Goal: Navigation & Orientation: Find specific page/section

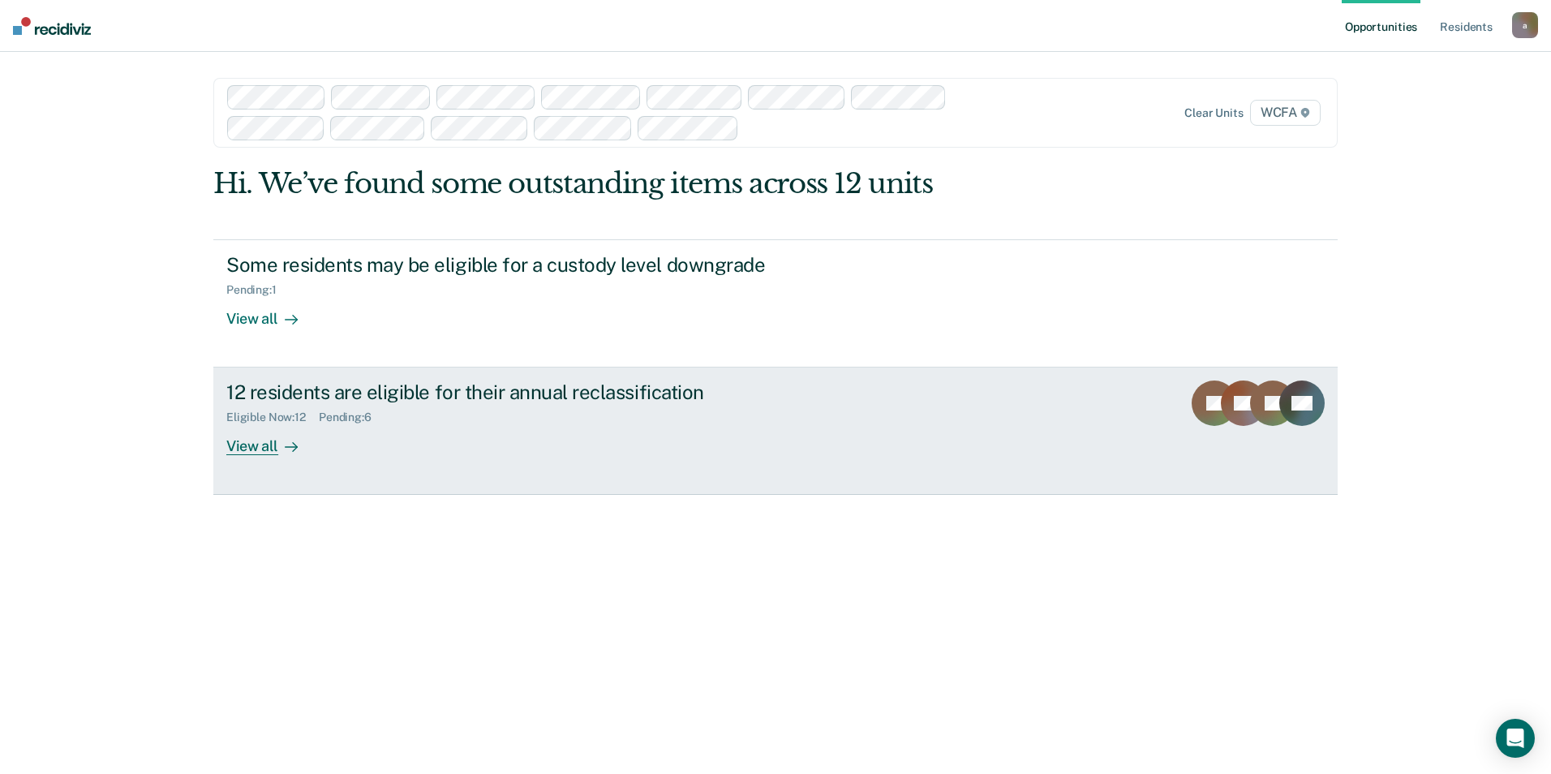
click at [268, 449] on div "View all" at bounding box center [271, 440] width 91 height 32
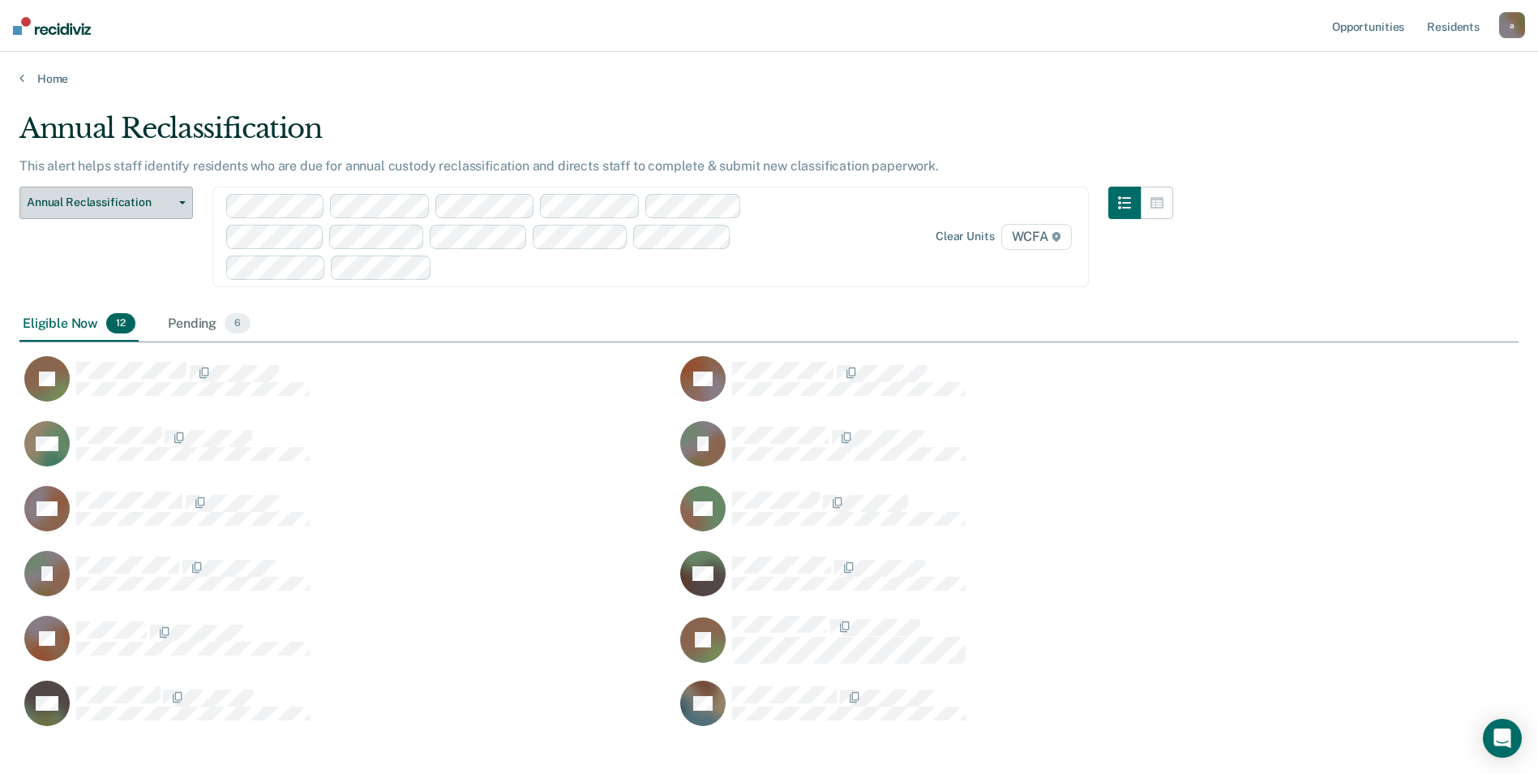
click at [182, 199] on button "Annual Reclassification" at bounding box center [106, 203] width 174 height 32
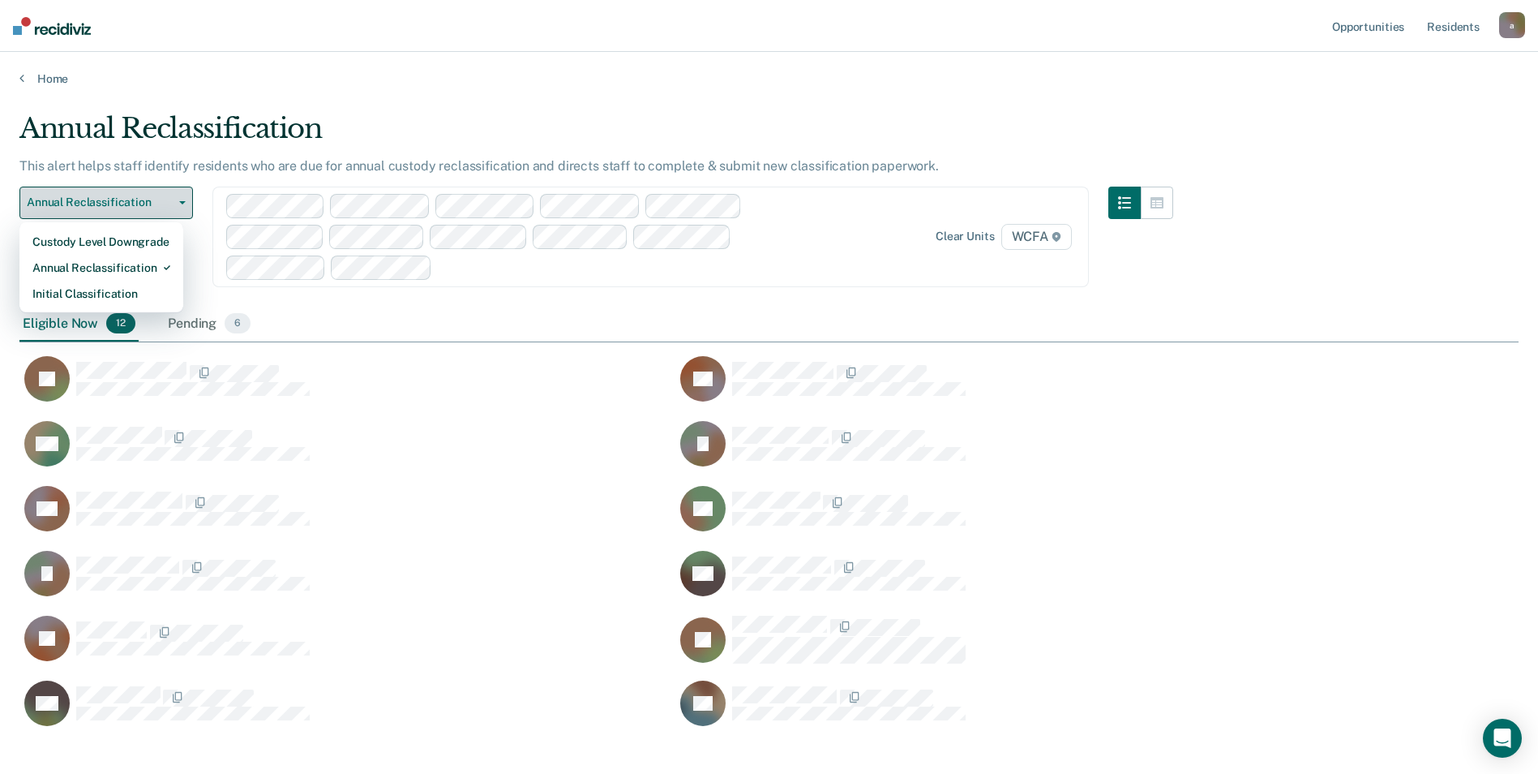
click at [182, 199] on button "Annual Reclassification" at bounding box center [106, 203] width 174 height 32
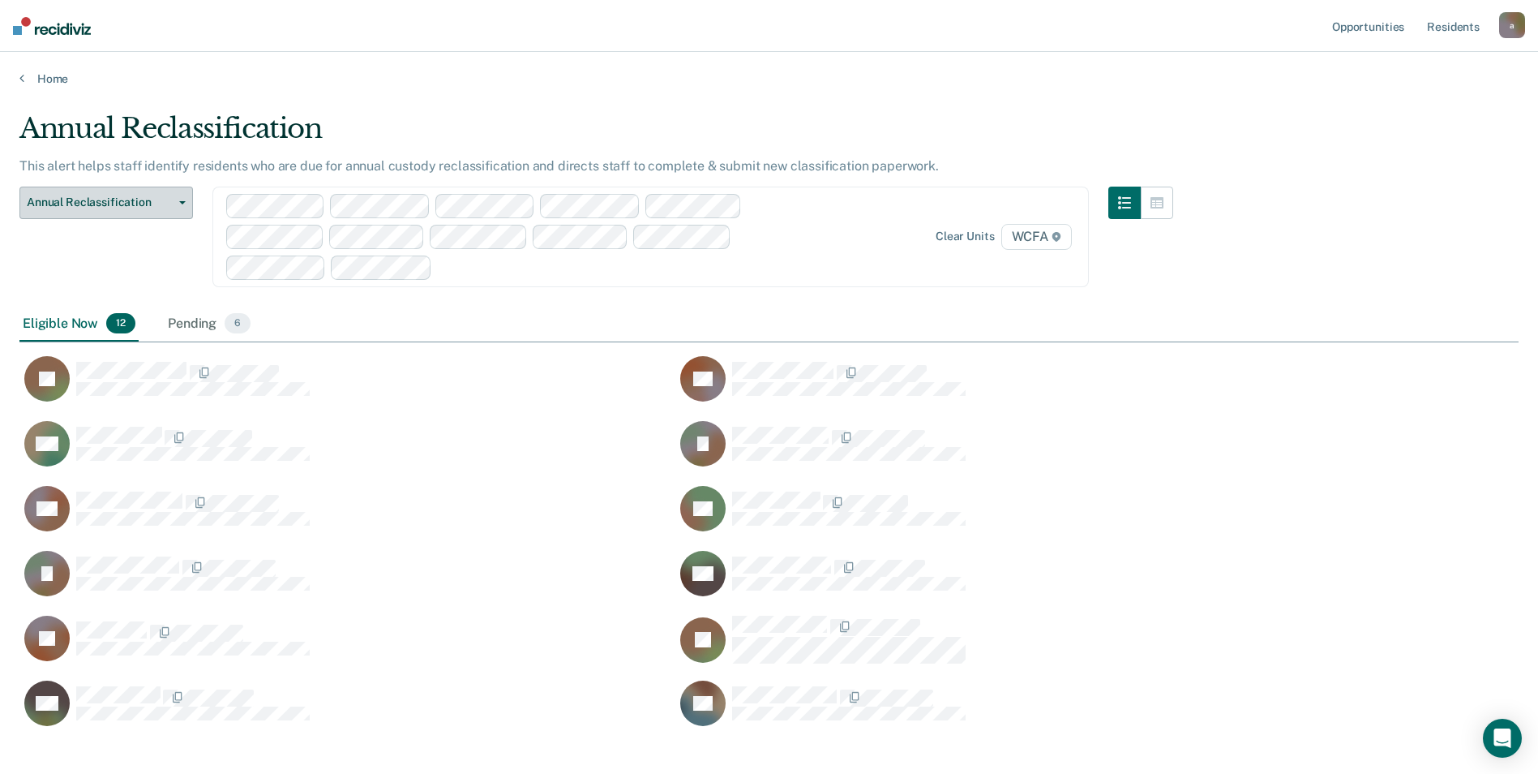
click at [183, 203] on icon "button" at bounding box center [182, 202] width 6 height 3
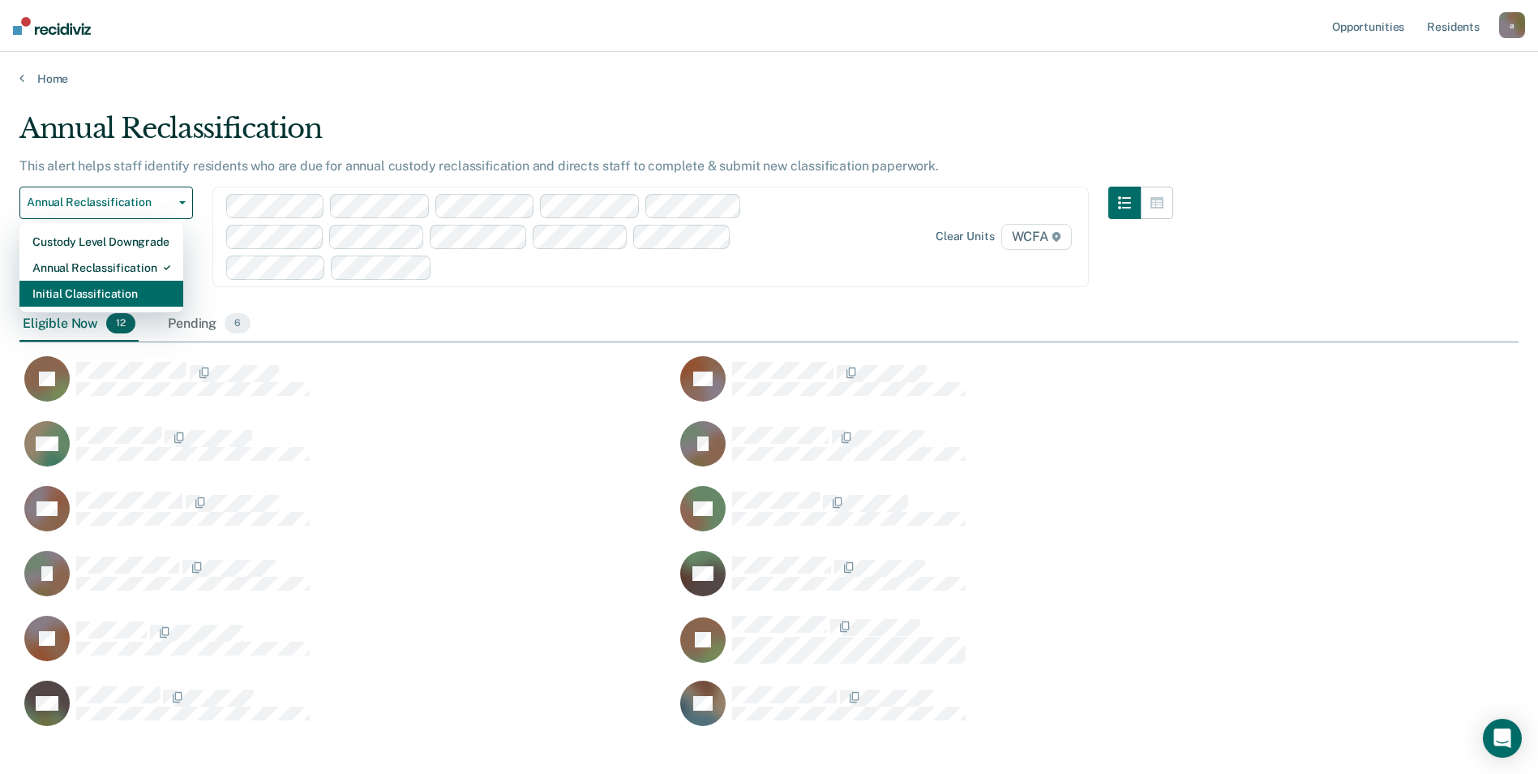
click at [119, 306] on div "Initial Classification" at bounding box center [101, 294] width 138 height 26
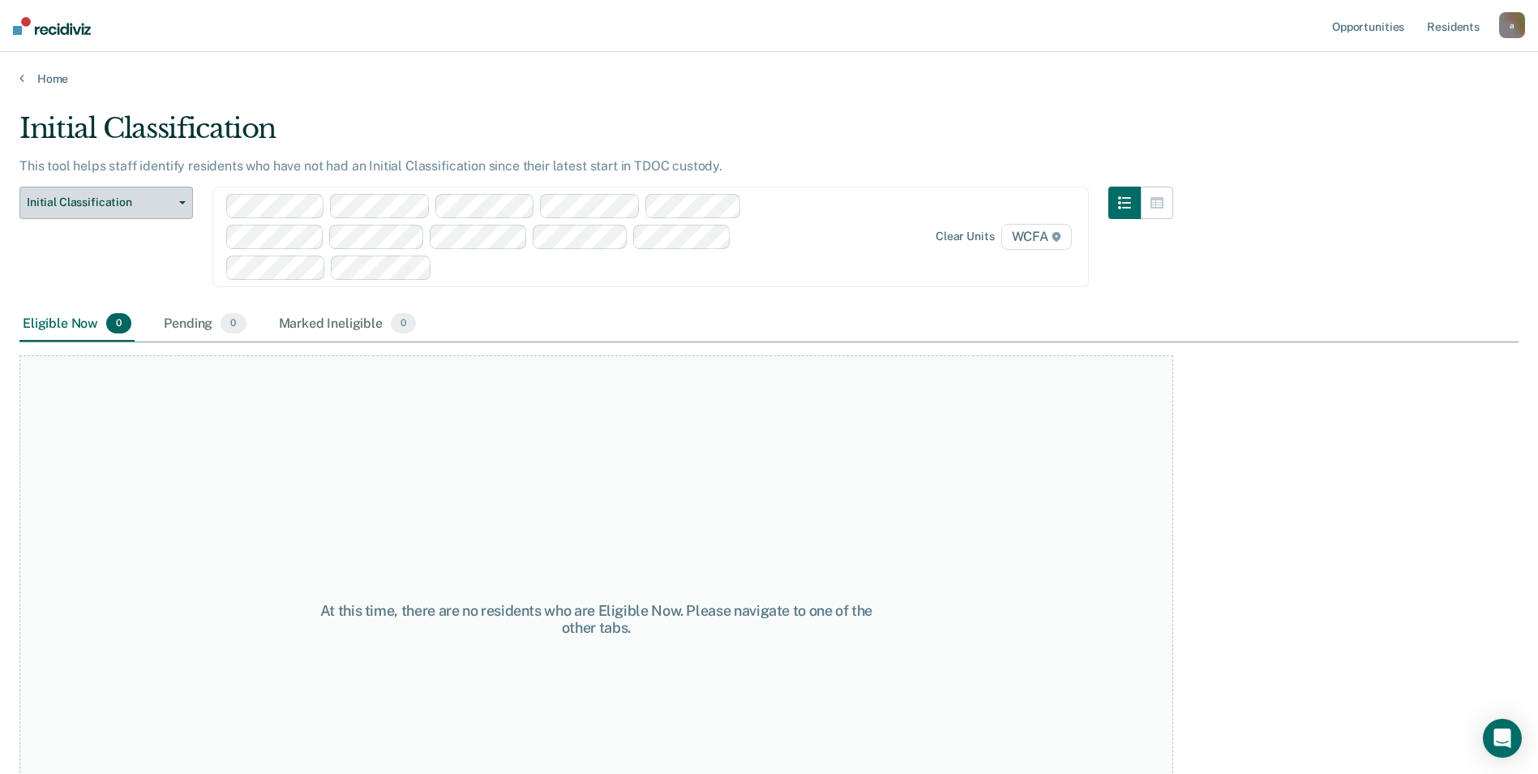
click at [185, 197] on button "Initial Classification" at bounding box center [106, 203] width 174 height 32
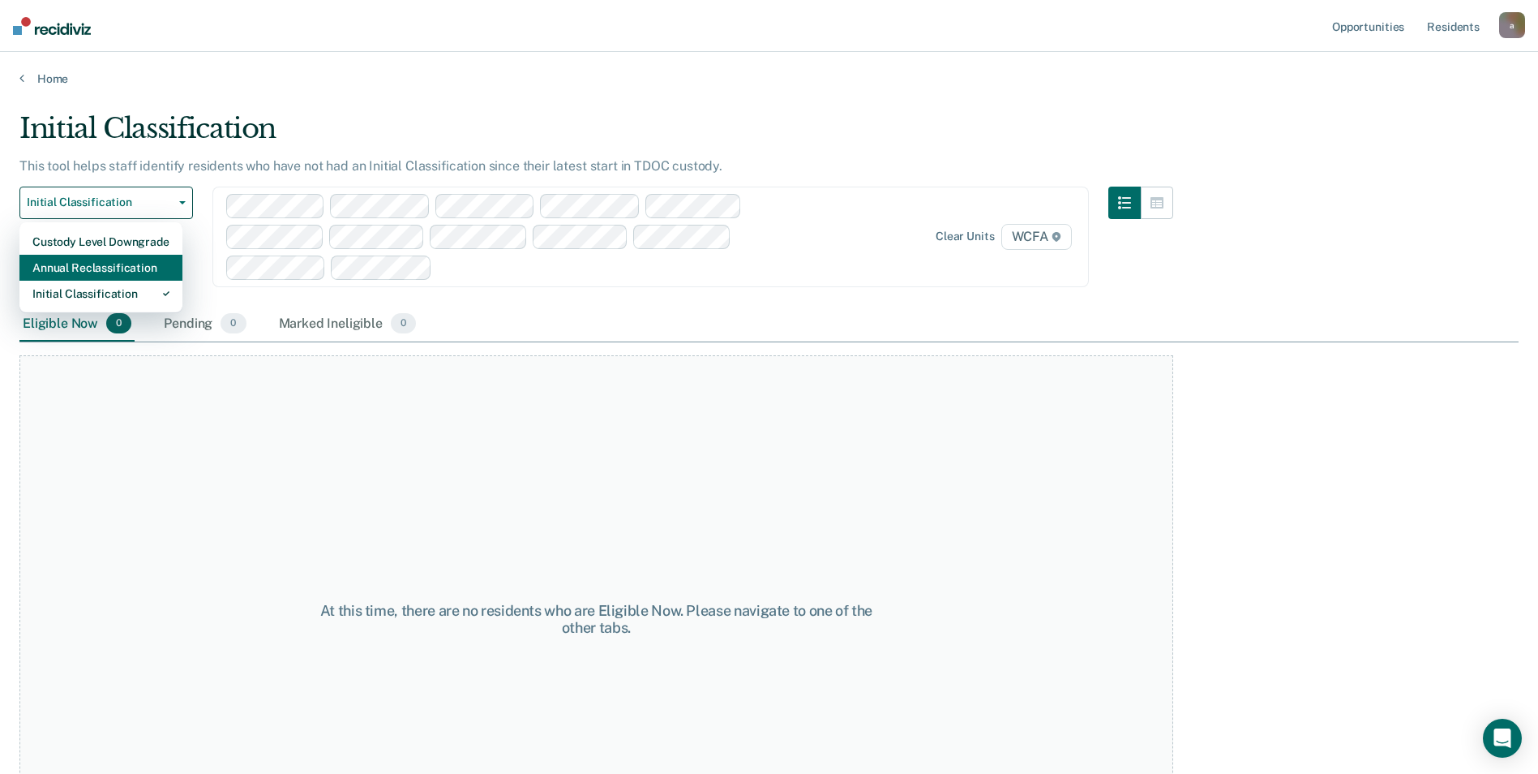
click at [131, 264] on div "Annual Reclassification" at bounding box center [100, 268] width 137 height 26
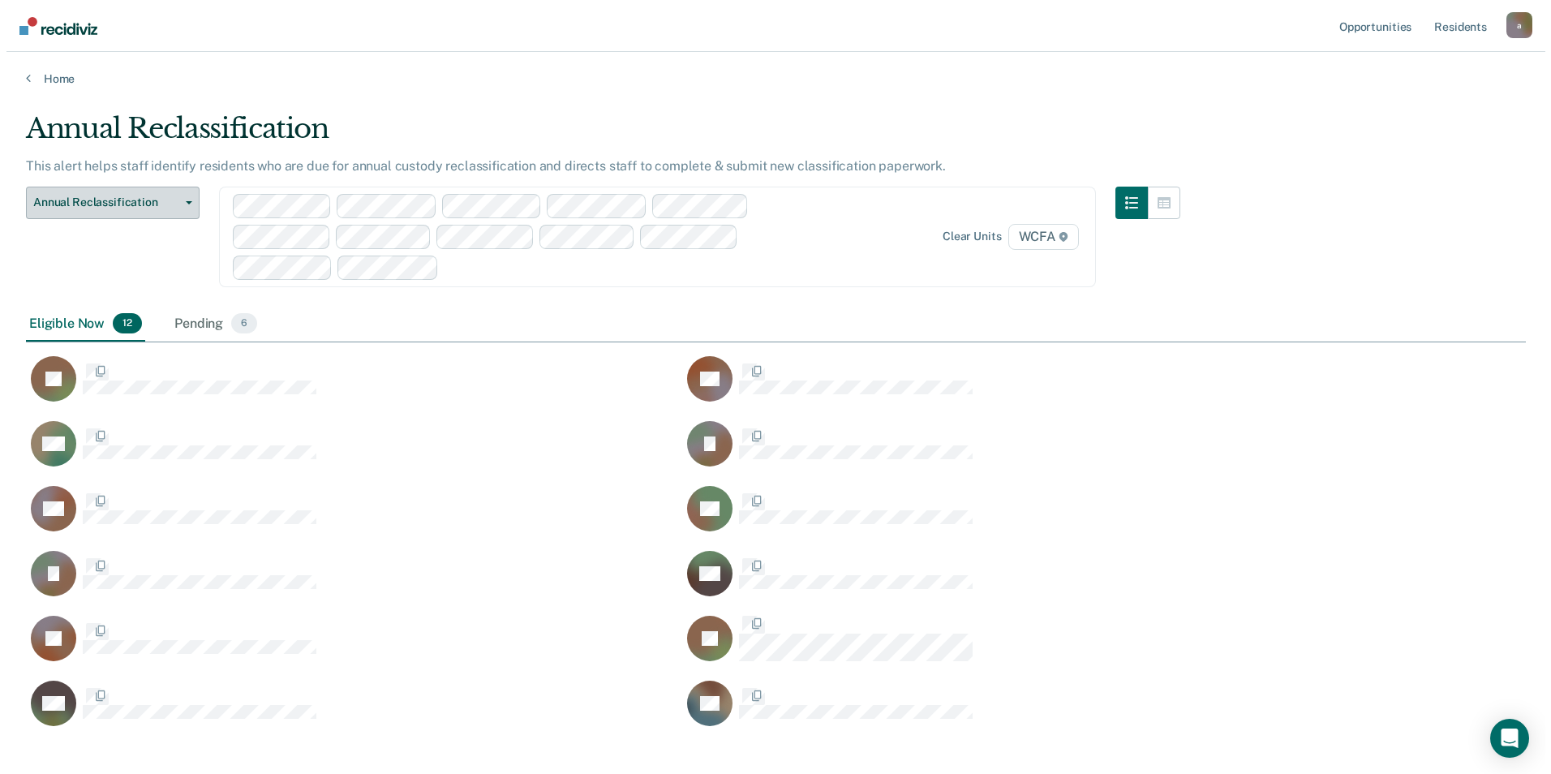
scroll to position [616, 1487]
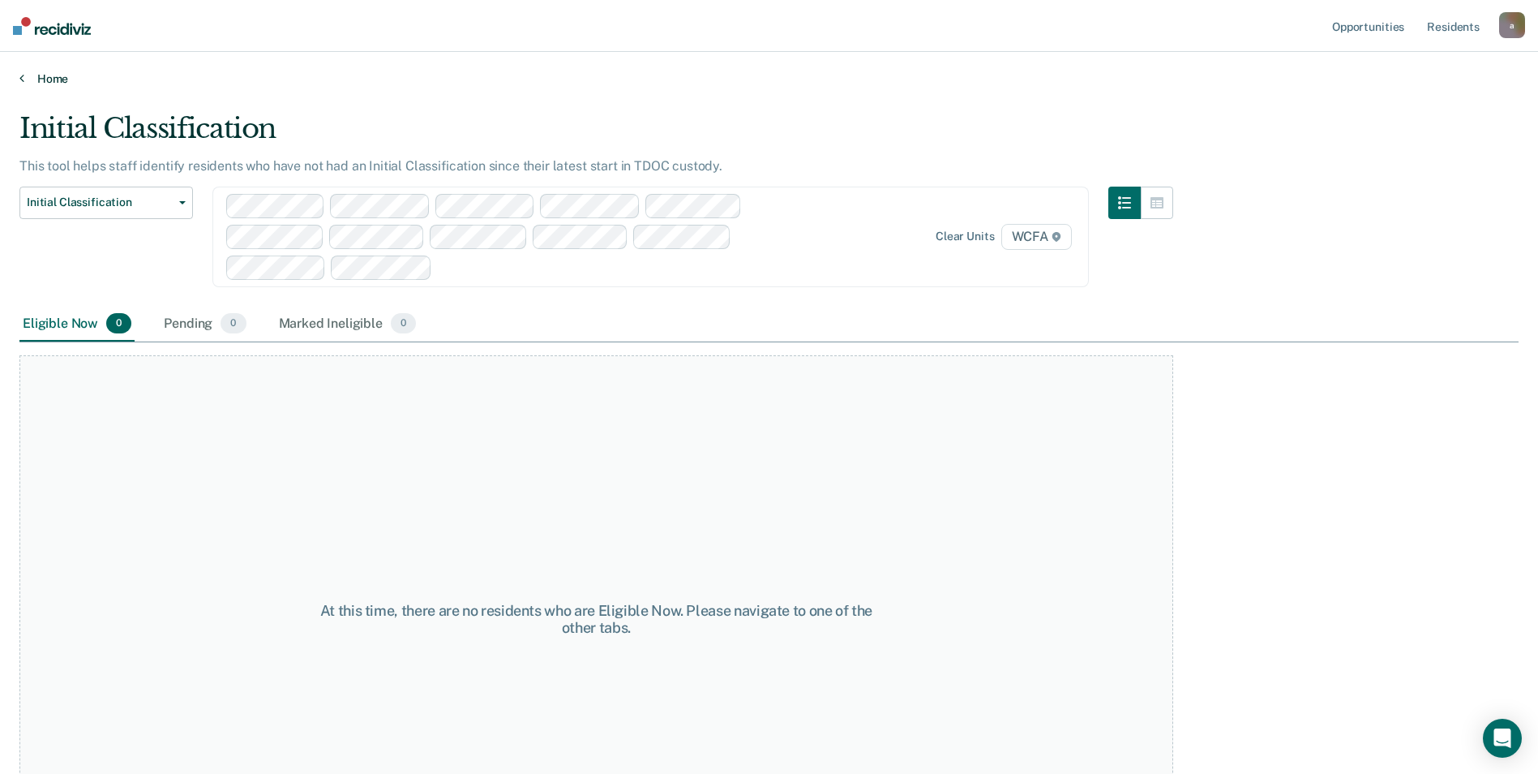
click at [56, 75] on link "Home" at bounding box center [768, 78] width 1499 height 15
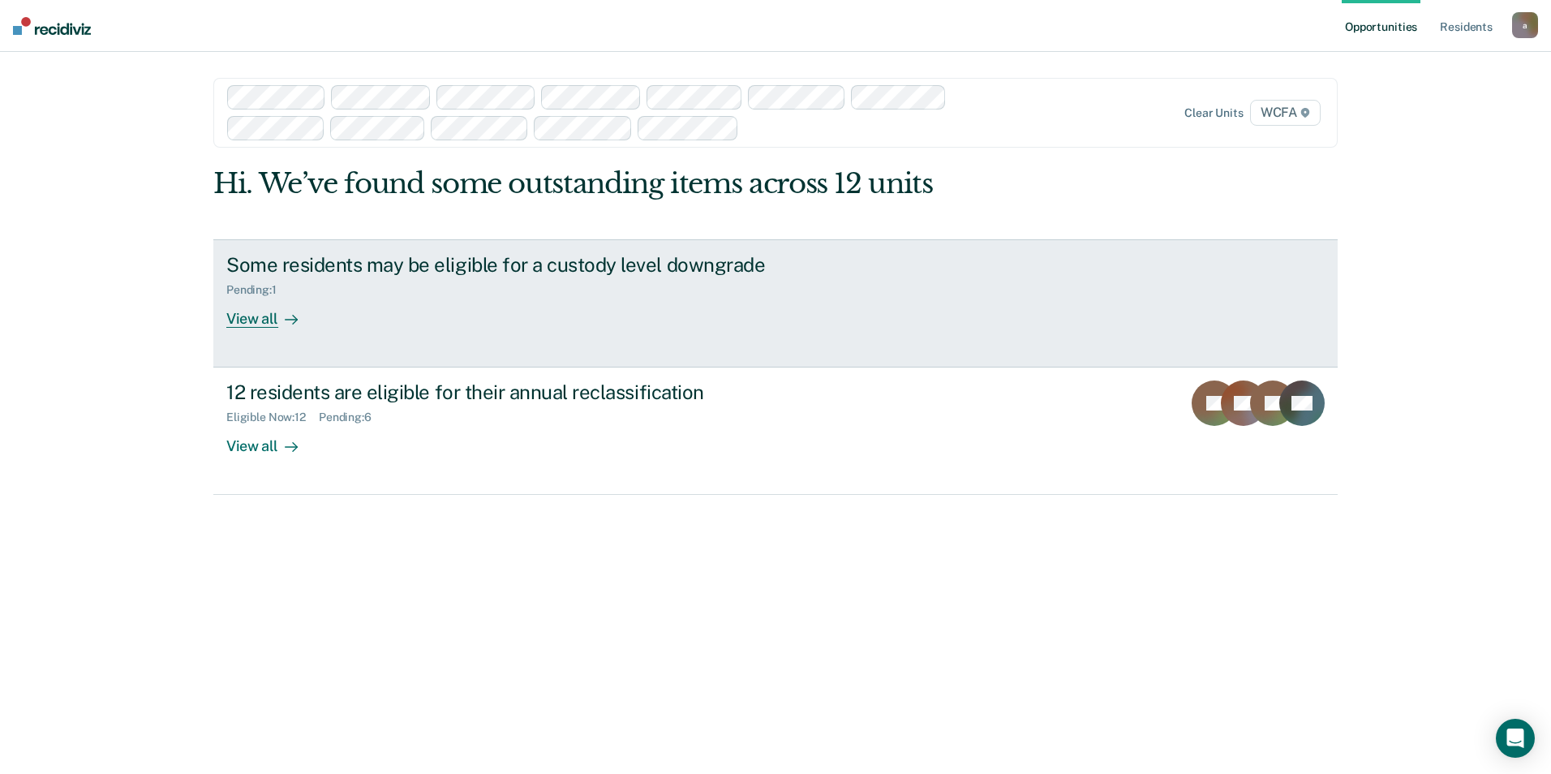
click at [270, 320] on div "View all" at bounding box center [271, 312] width 91 height 32
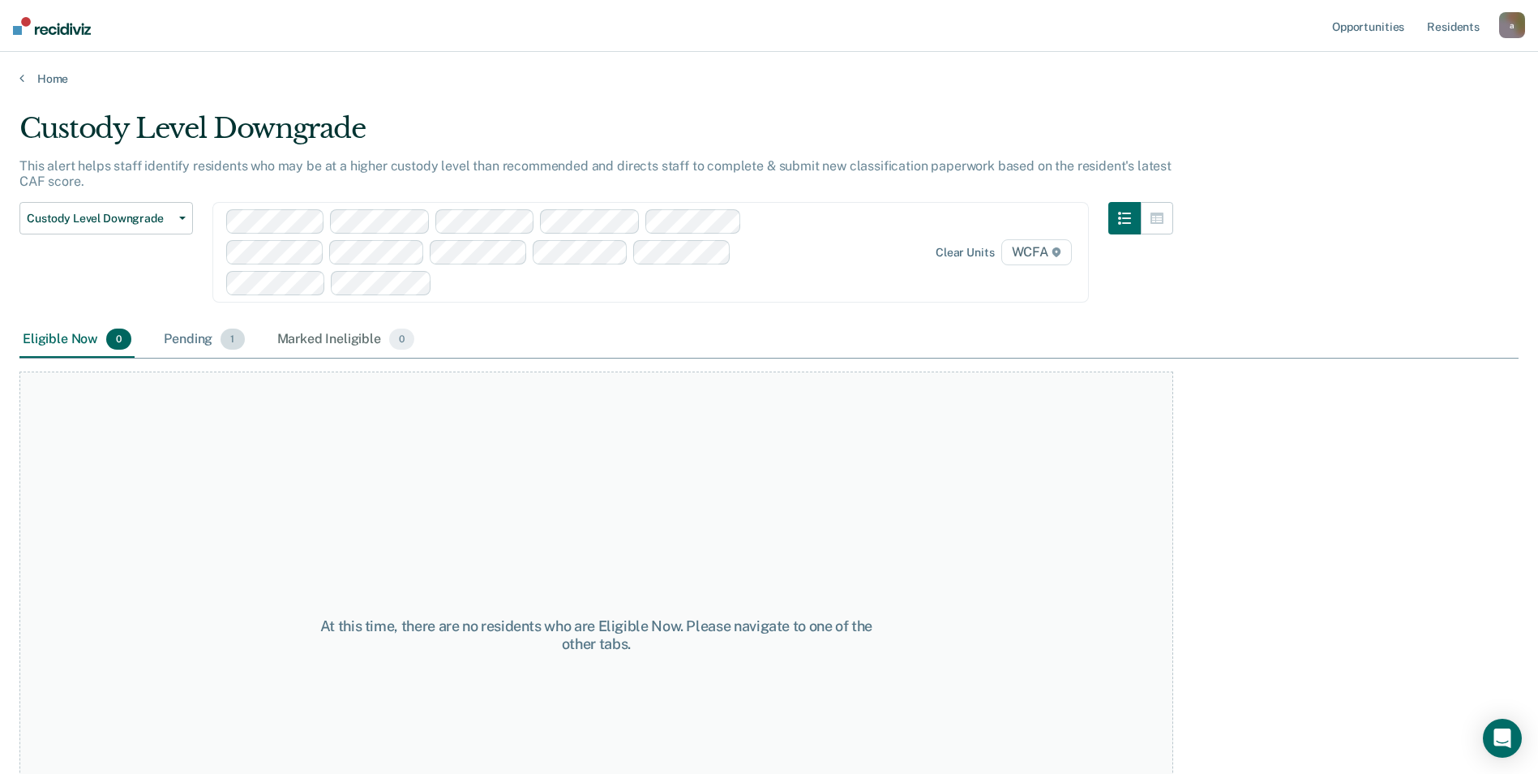
click at [200, 334] on div "Pending 1" at bounding box center [204, 340] width 87 height 36
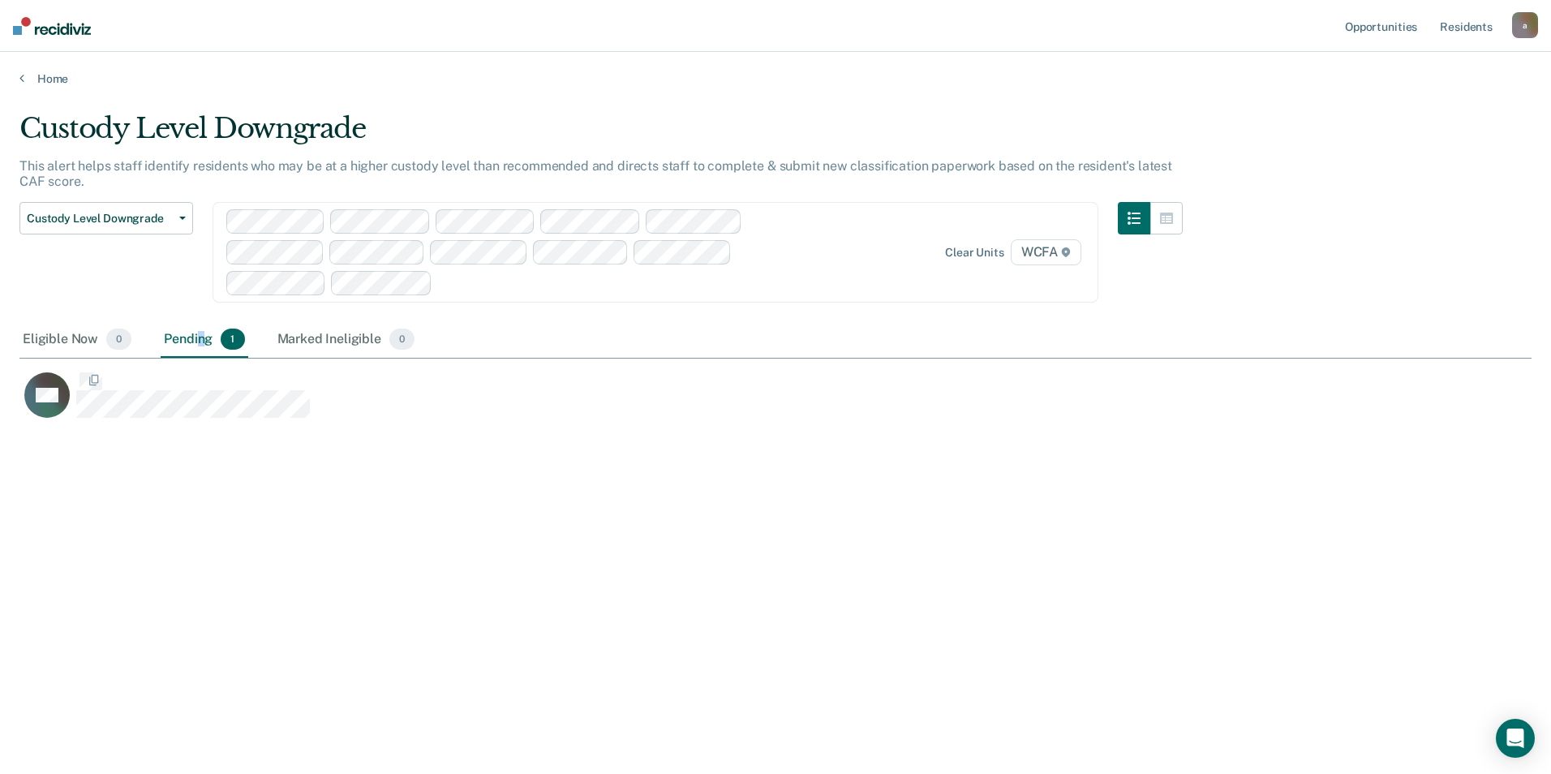
scroll to position [528, 1499]
click at [64, 75] on link "Home" at bounding box center [775, 78] width 1512 height 15
